Goal: Task Accomplishment & Management: Use online tool/utility

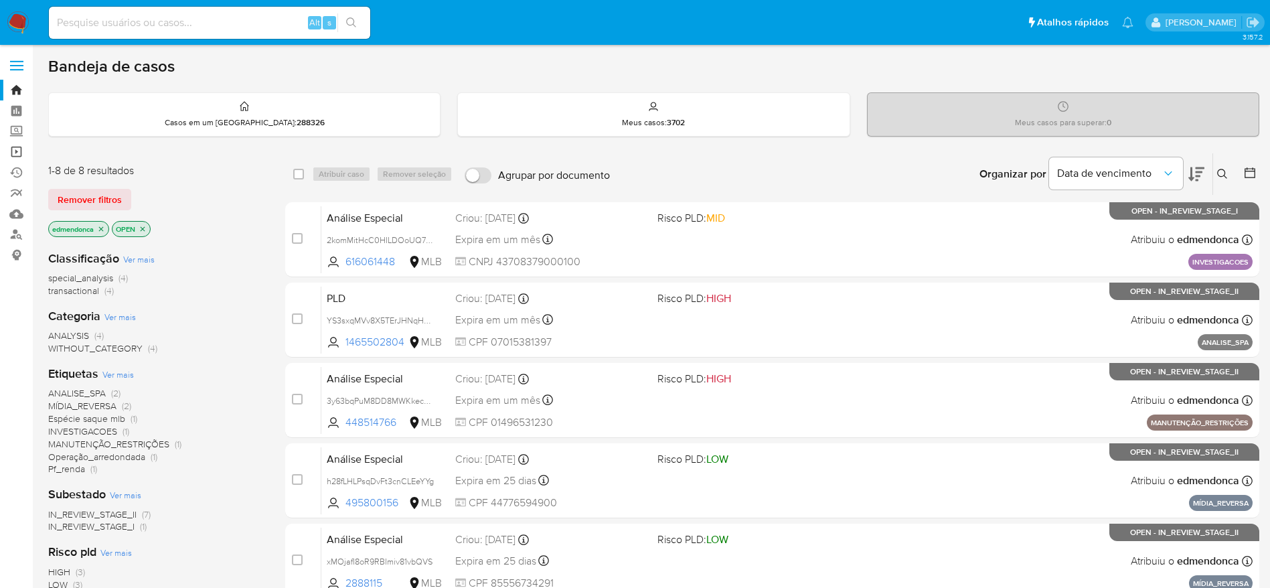
click at [13, 149] on link "Operações em massa" at bounding box center [79, 151] width 159 height 21
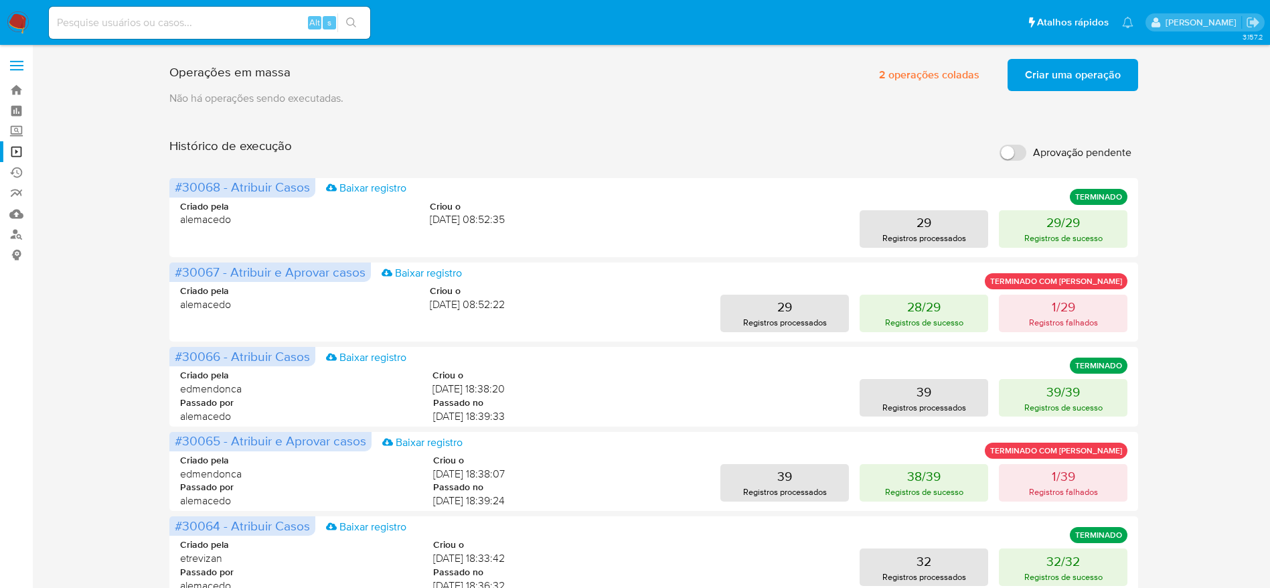
click at [1046, 88] on span "Criar uma operação" at bounding box center [1073, 74] width 96 height 29
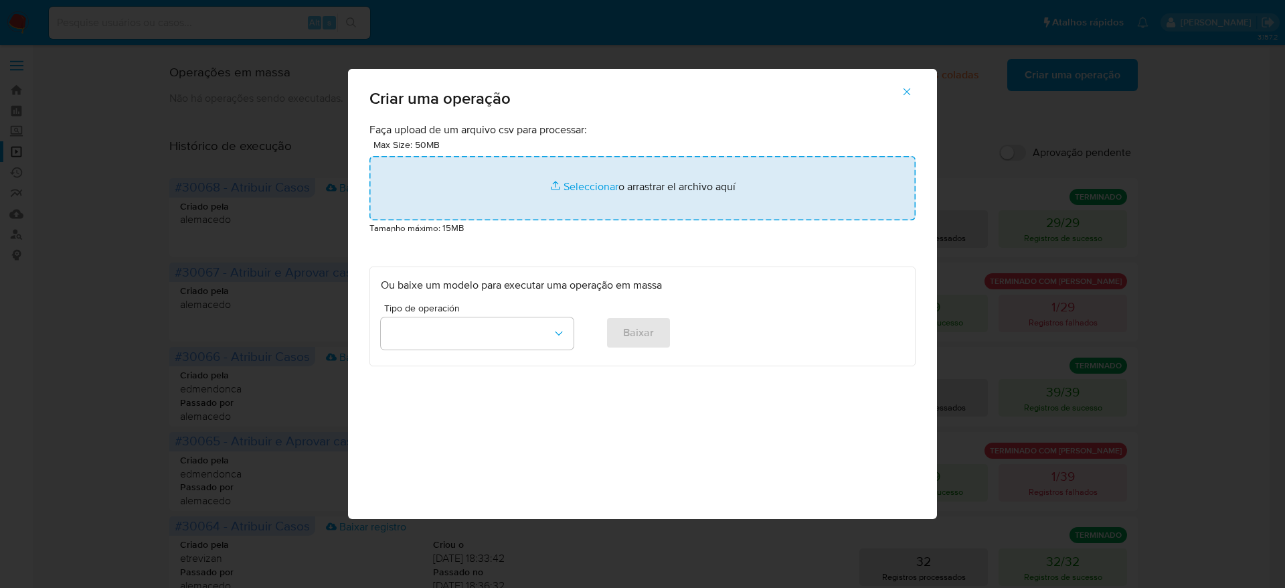
click at [689, 206] on input "file" at bounding box center [642, 188] width 546 height 64
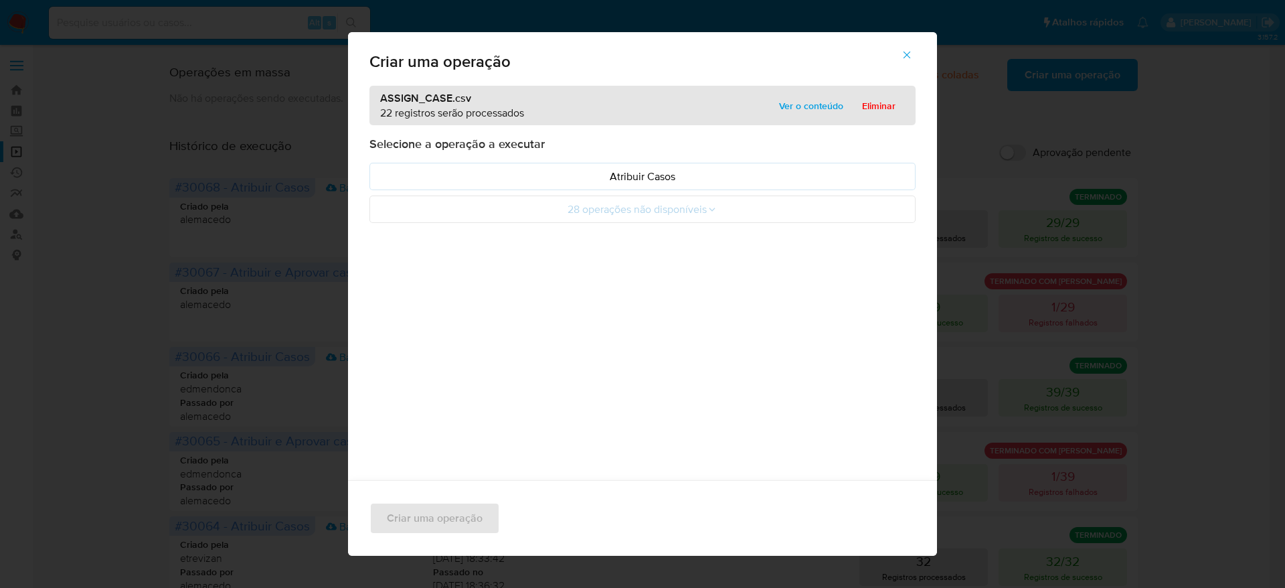
click at [810, 102] on span "Ver o conteúdo" at bounding box center [811, 105] width 64 height 19
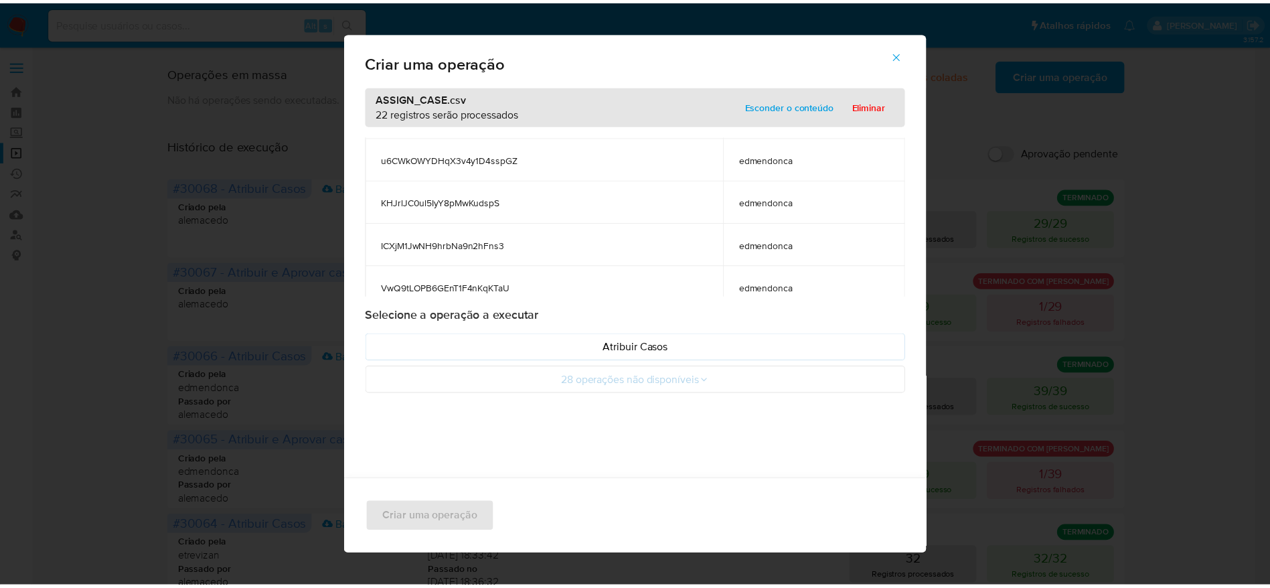
scroll to position [815, 0]
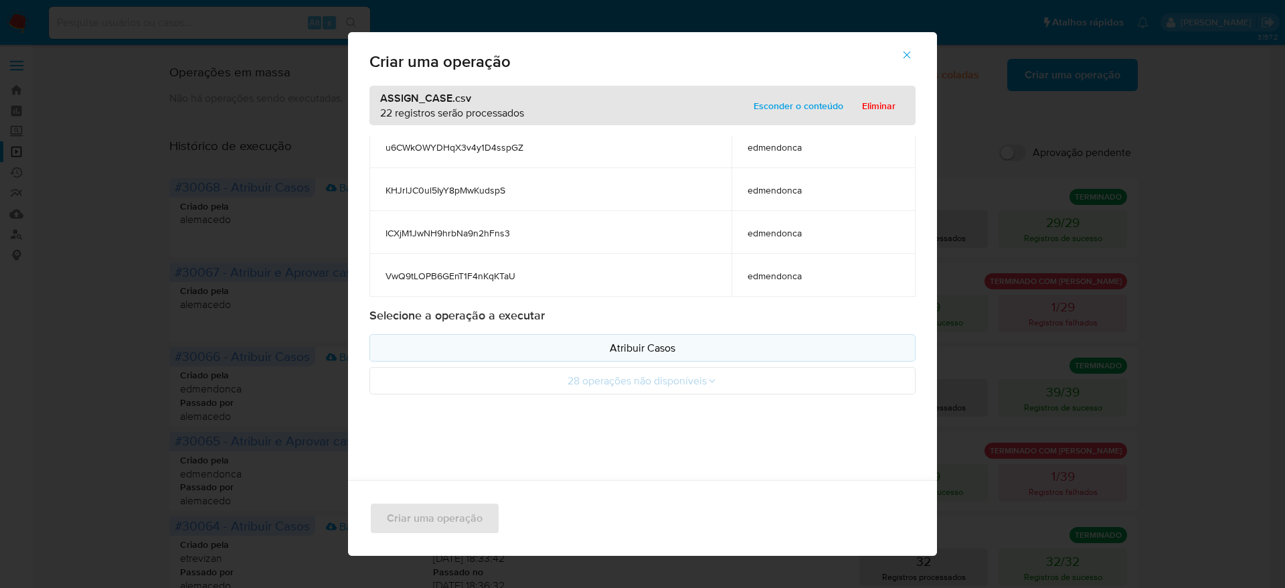
click at [656, 335] on button "Atribuir Casos" at bounding box center [642, 347] width 546 height 27
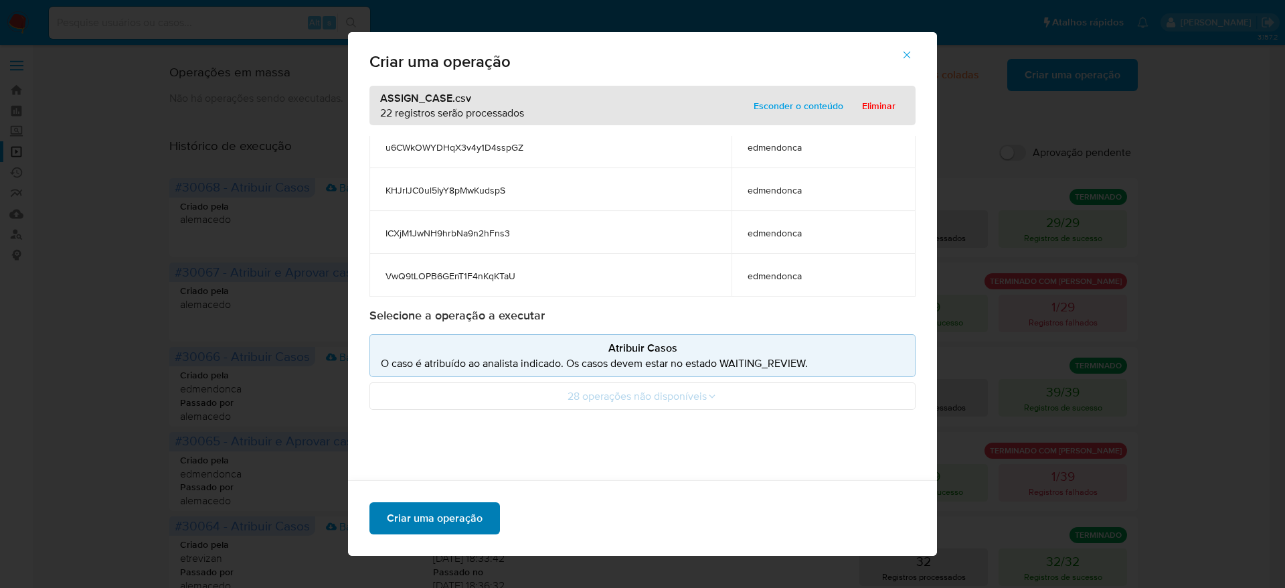
click at [438, 516] on span "Criar uma operação" at bounding box center [435, 517] width 96 height 29
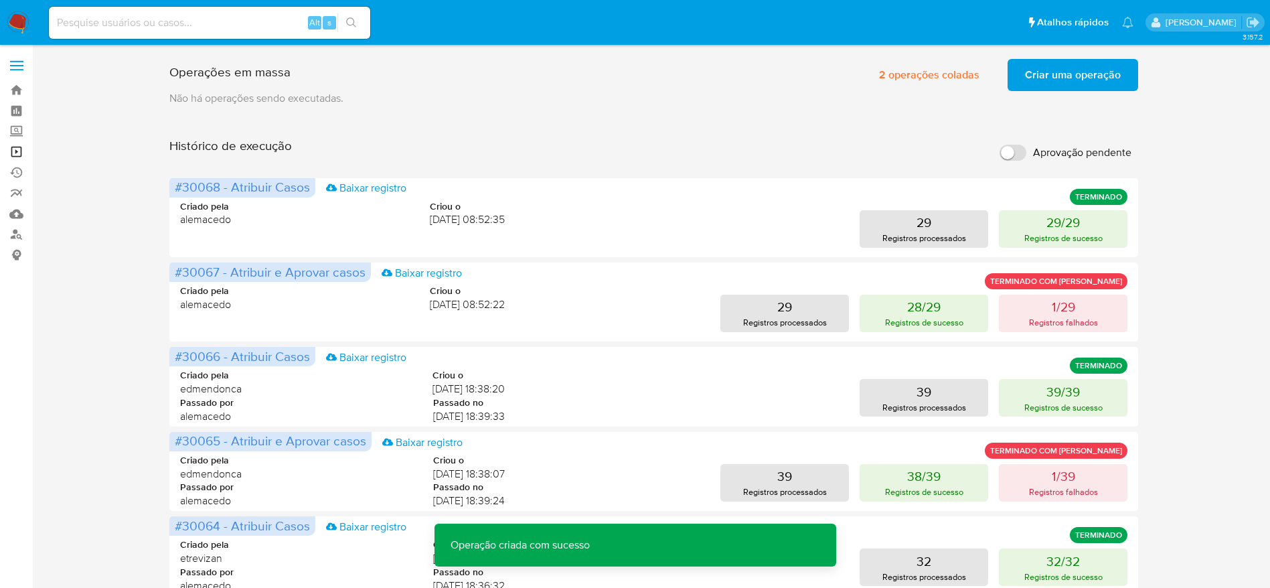
click at [18, 149] on link "Operações em massa" at bounding box center [79, 151] width 159 height 21
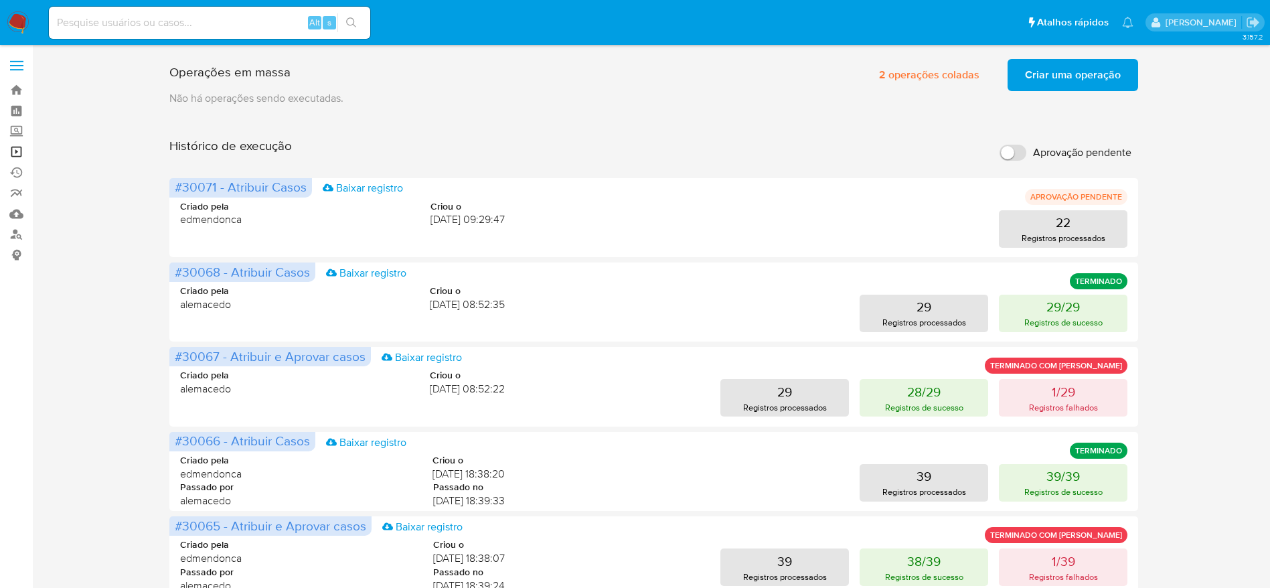
click at [21, 151] on link "Operações em massa" at bounding box center [79, 151] width 159 height 21
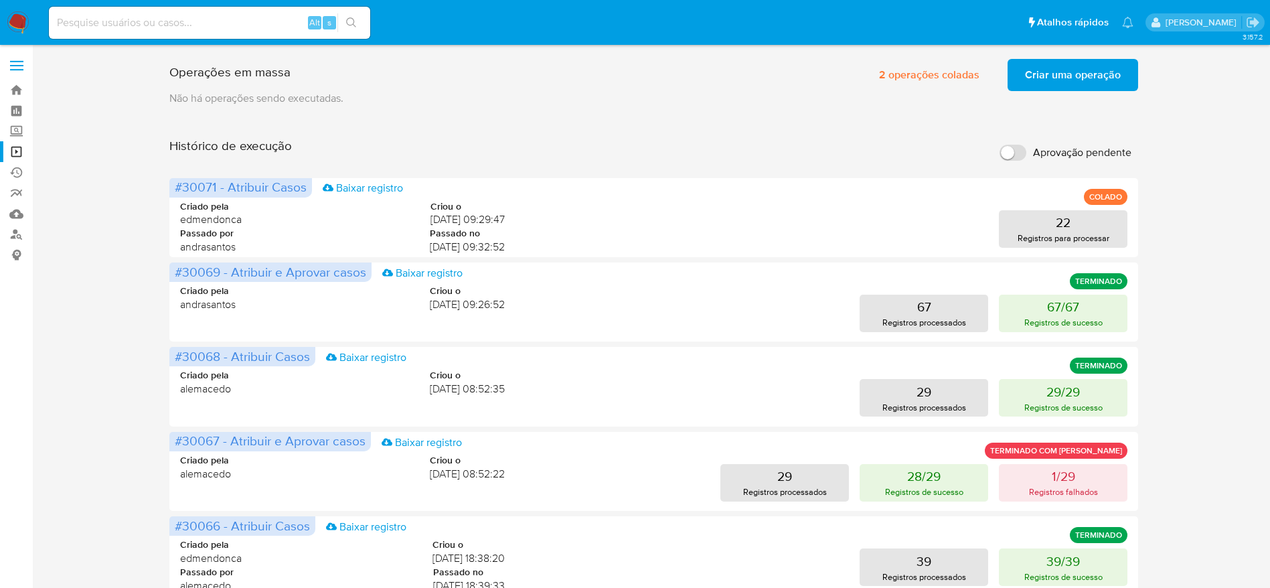
click at [18, 27] on img at bounding box center [18, 22] width 23 height 23
